Goal: Information Seeking & Learning: Learn about a topic

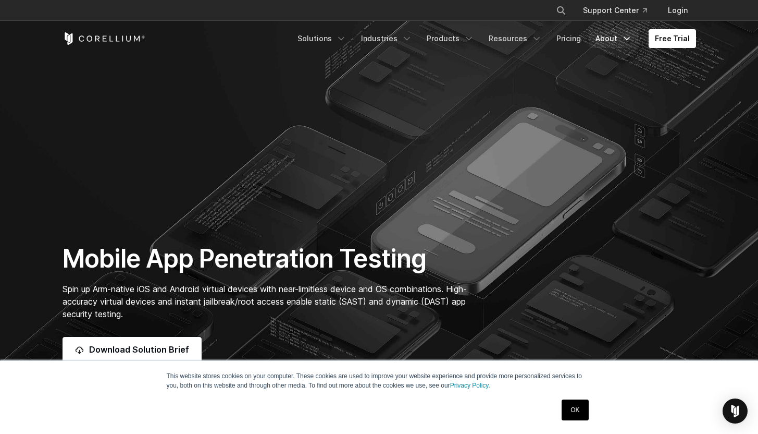
click at [595, 40] on link "About" at bounding box center [613, 38] width 49 height 19
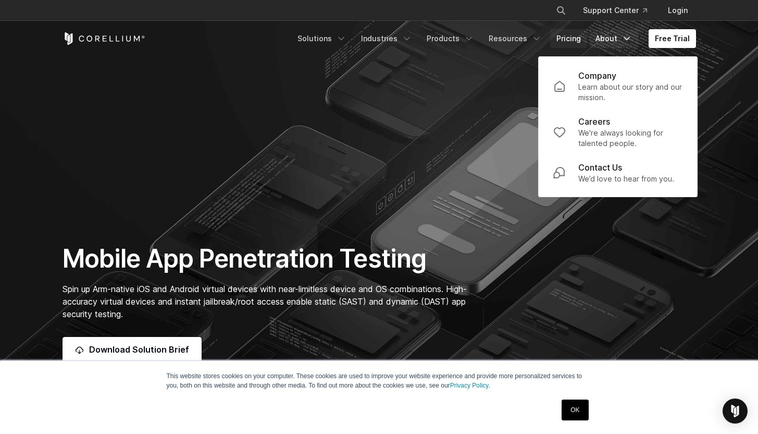
click at [576, 38] on link "Pricing" at bounding box center [568, 38] width 37 height 19
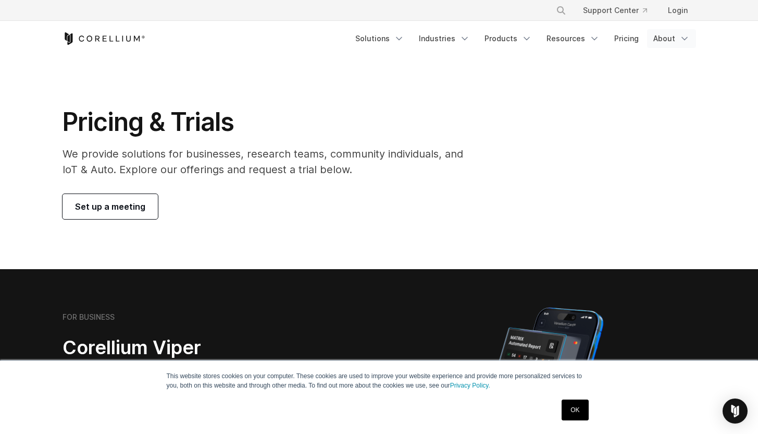
click at [675, 40] on link "About" at bounding box center [671, 38] width 49 height 19
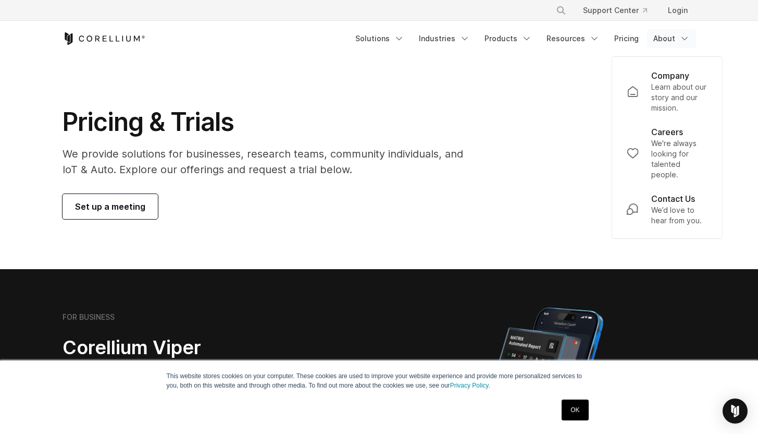
click at [503, 105] on section "Pricing & Trials We provide solutions for businesses, research teams, community…" at bounding box center [379, 162] width 758 height 213
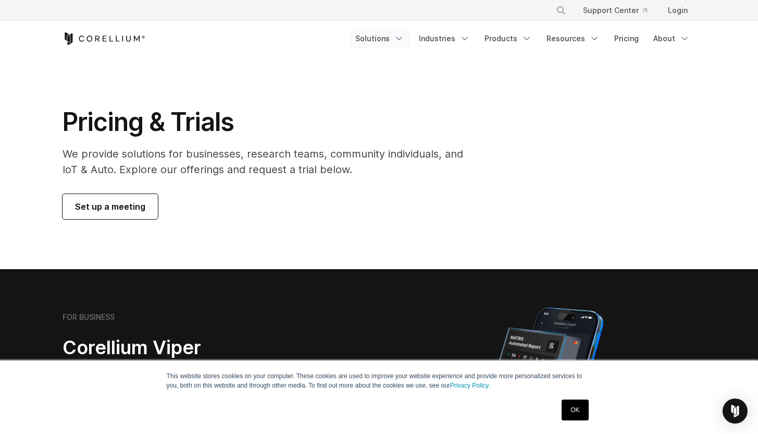
click at [386, 38] on link "Solutions" at bounding box center [379, 38] width 61 height 19
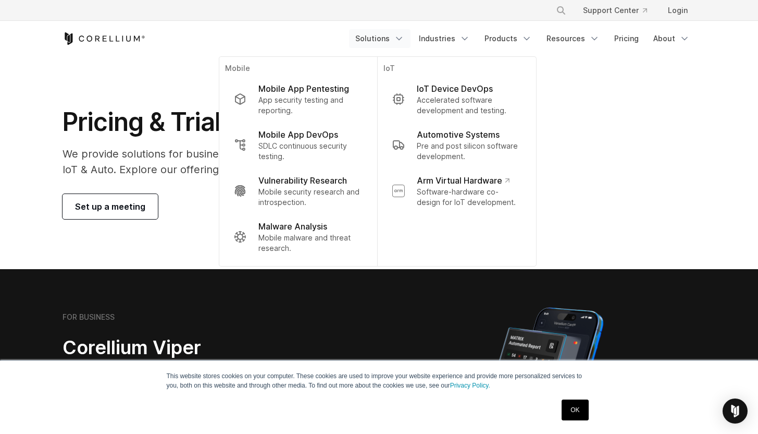
click at [690, 89] on section "Pricing & Trials We provide solutions for businesses, research teams, community…" at bounding box center [379, 162] width 758 height 213
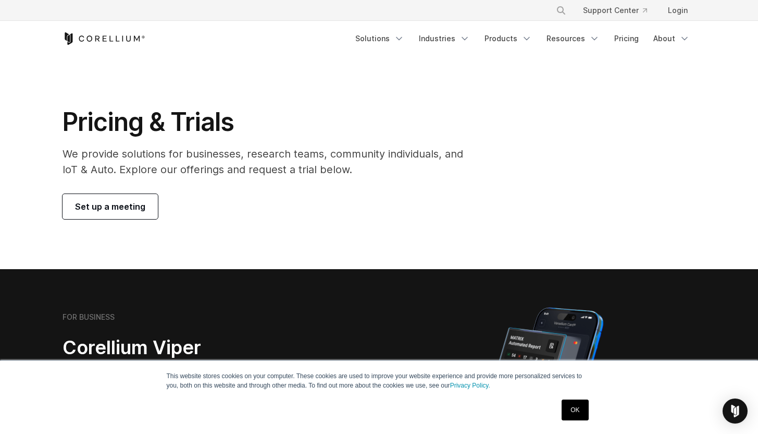
click at [106, 39] on icon "Corellium Home" at bounding box center [104, 38] width 83 height 13
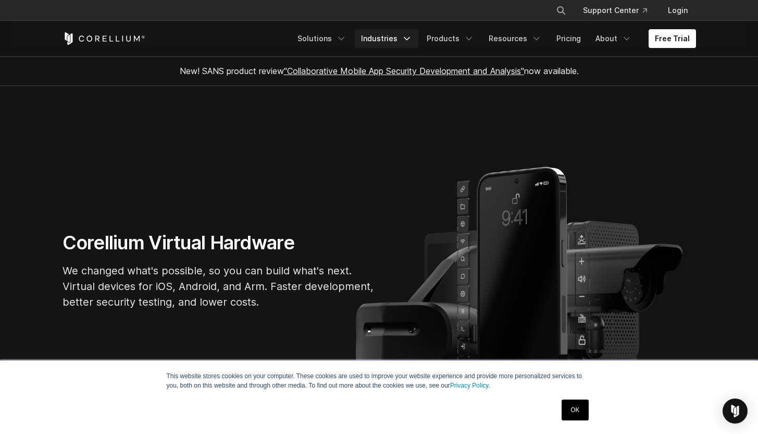
click at [411, 43] on icon "Navigation Menu" at bounding box center [407, 38] width 10 height 10
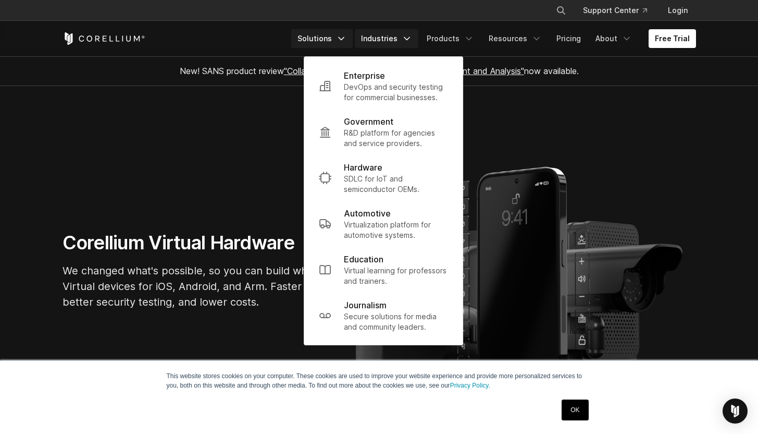
click at [328, 32] on link "Solutions" at bounding box center [321, 38] width 61 height 19
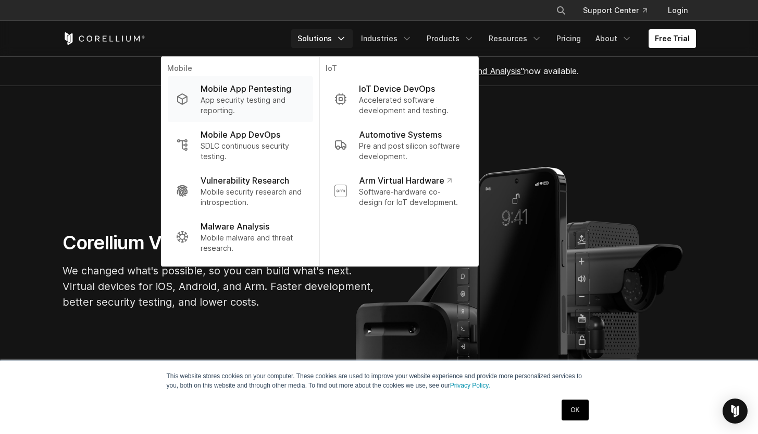
click at [252, 94] on p "Mobile App Pentesting" at bounding box center [246, 88] width 91 height 13
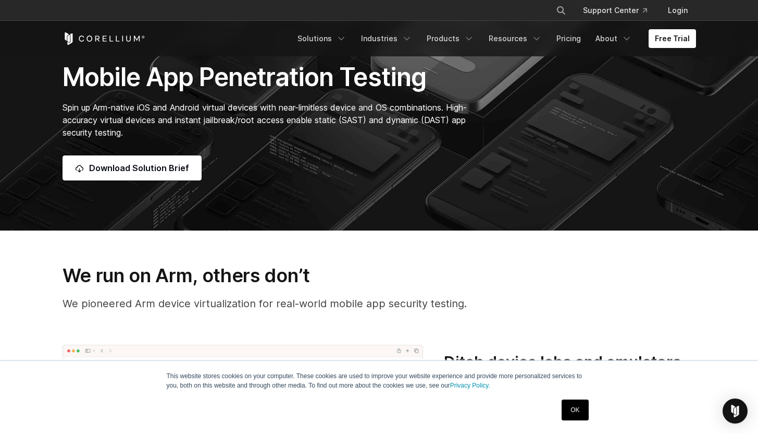
scroll to position [175, 0]
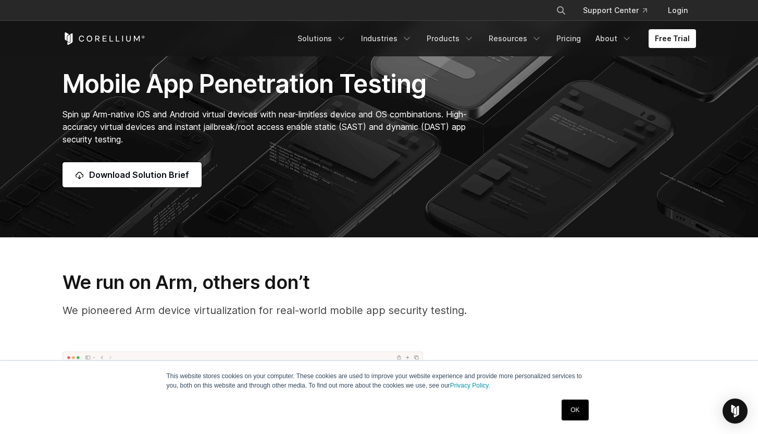
click at [575, 413] on link "OK" at bounding box center [575, 409] width 27 height 21
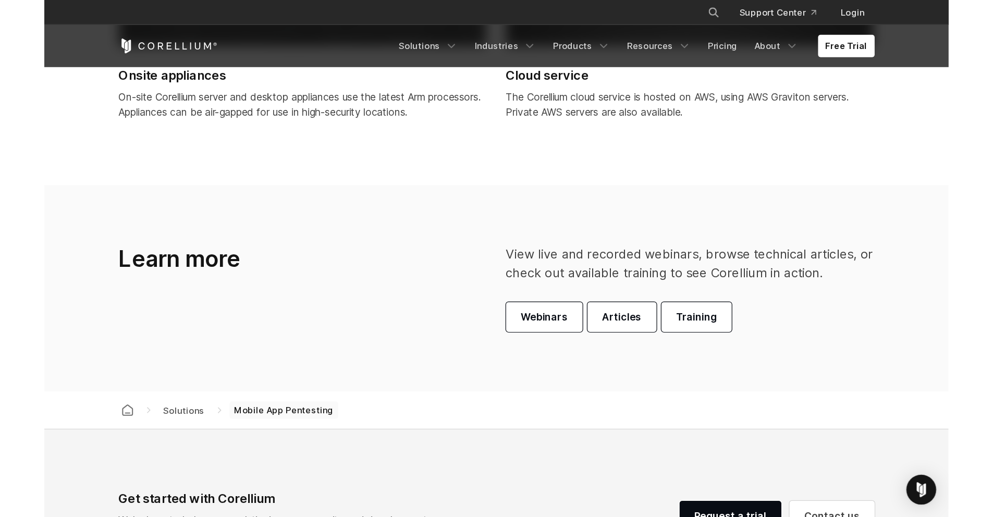
scroll to position [2951, 0]
